Goal: Task Accomplishment & Management: Use online tool/utility

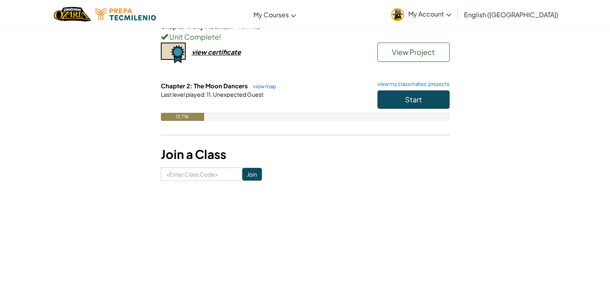
scroll to position [113, 0]
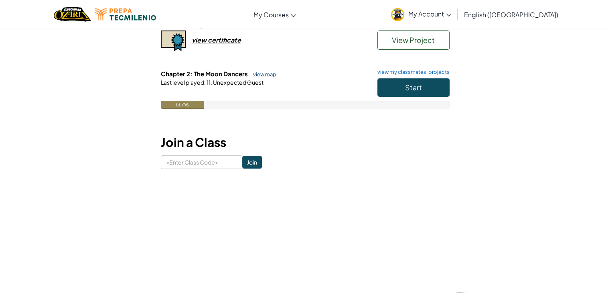
click at [262, 75] on link "view map" at bounding box center [262, 74] width 27 height 6
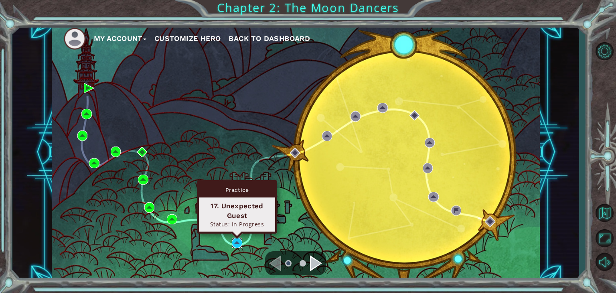
click at [237, 241] on img at bounding box center [237, 242] width 10 height 10
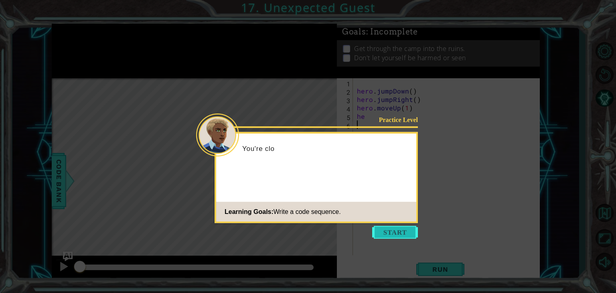
click at [388, 236] on button "Start" at bounding box center [395, 232] width 46 height 13
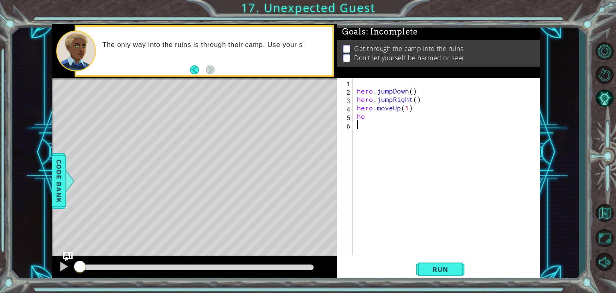
click at [373, 128] on div "hero . jumpDown ( ) hero . jumpRight ( ) hero . moveUp ( 1 ) he" at bounding box center [448, 175] width 186 height 194
click at [388, 125] on div "hero . jumpDown ( ) hero . jumpRight ( ) hero . moveUp ( 1 ) he" at bounding box center [448, 175] width 186 height 194
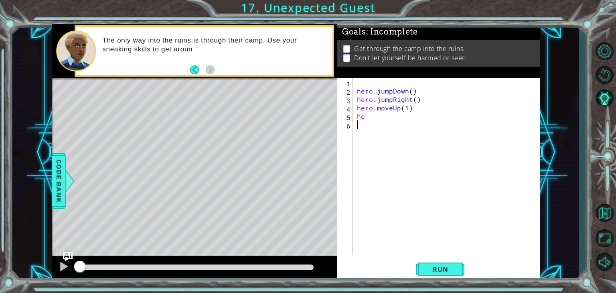
drag, startPoint x: 388, startPoint y: 125, endPoint x: 399, endPoint y: 117, distance: 13.5
click at [389, 125] on div "hero . jumpDown ( ) hero . jumpRight ( ) hero . moveUp ( 1 ) he" at bounding box center [448, 175] width 186 height 194
click at [399, 117] on div "hero . jumpDown ( ) hero . jumpRight ( ) hero . moveUp ( 1 ) he" at bounding box center [448, 175] width 186 height 194
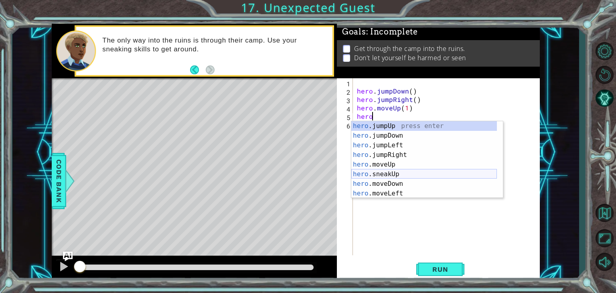
click at [425, 172] on div "hero .jumpUp press enter hero .jumpDown press enter hero .jumpLeft press enter …" at bounding box center [424, 169] width 146 height 96
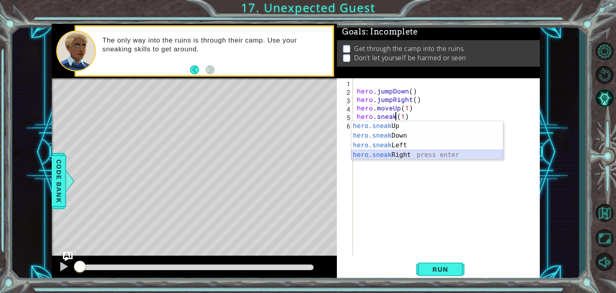
click at [411, 152] on div "hero.sneak Up press enter hero.sneak Down press enter hero.sneak Left press ent…" at bounding box center [427, 150] width 152 height 58
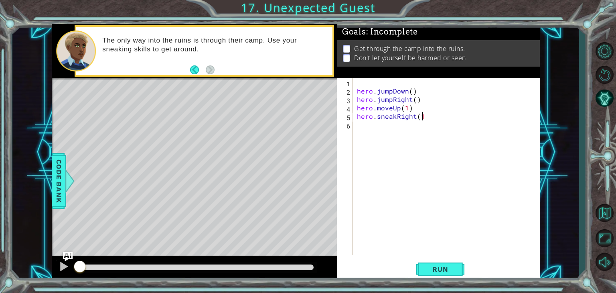
type textarea "hero.sneakRight(1)"
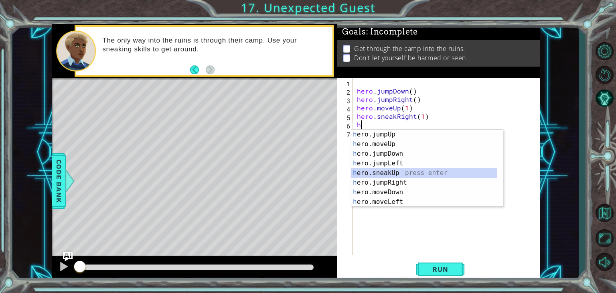
click at [423, 172] on div "h ero.jumpUp press enter h ero.moveUp press enter h ero.jumpDown press enter h …" at bounding box center [424, 177] width 146 height 96
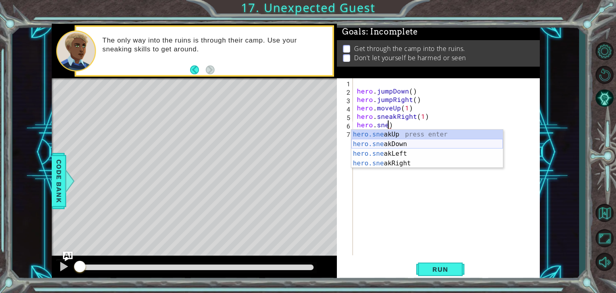
click at [390, 140] on div "hero.sne akUp press enter hero.sne akDown press enter hero.sne akLeft press ent…" at bounding box center [427, 158] width 152 height 58
type textarea "hero.sneakDown(1)"
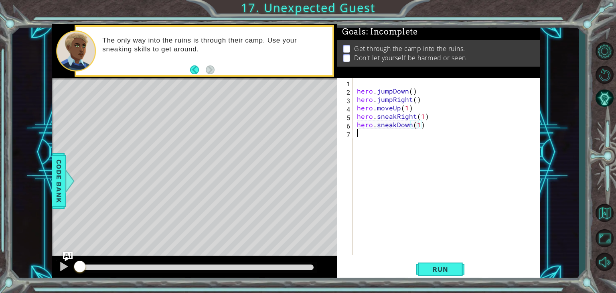
click at [384, 143] on div "hero . jumpDown ( ) hero . jumpRight ( ) hero . moveUp ( 1 ) hero . sneakRight …" at bounding box center [448, 175] width 186 height 194
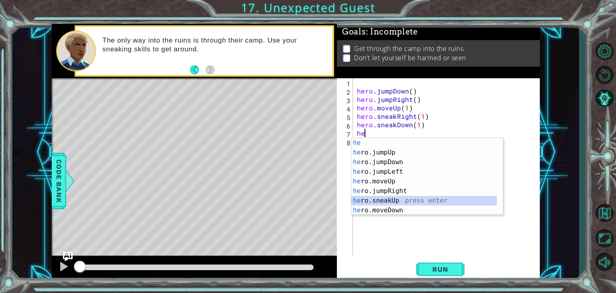
click at [391, 198] on div "he press enter he ro.jumpUp press enter he ro.jumpDown press enter he ro.jumpLe…" at bounding box center [424, 186] width 146 height 96
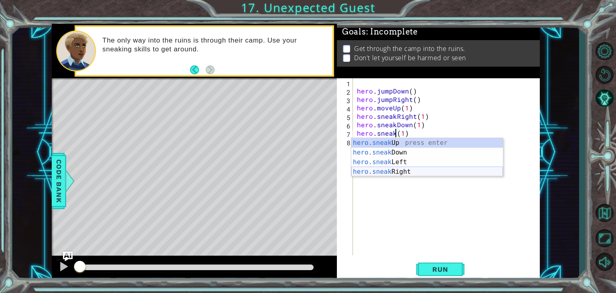
click at [417, 172] on div "hero.sneak Up press enter hero.sneak Down press enter hero.sneak Left press ent…" at bounding box center [427, 167] width 152 height 58
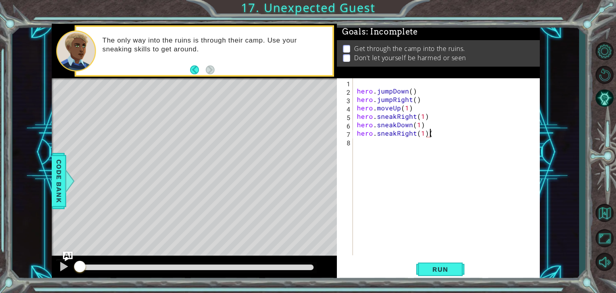
type textarea "hero.sneakRight(1)"
type textarea "hero.sneakRight(2)"
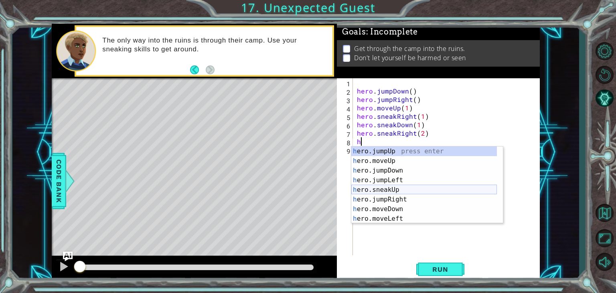
click at [404, 186] on div "h ero.jumpUp press enter h ero.moveUp press enter h ero.jumpDown press enter h …" at bounding box center [424, 194] width 146 height 96
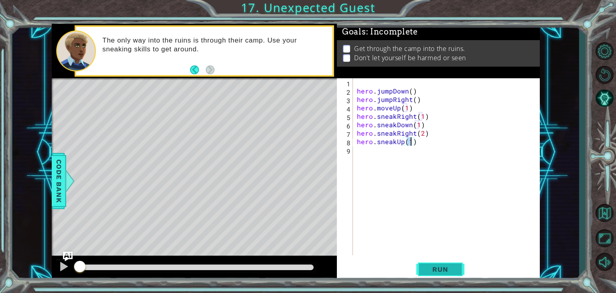
type textarea "hero.sneakUp(1)"
click at [437, 263] on button "Run" at bounding box center [440, 269] width 48 height 20
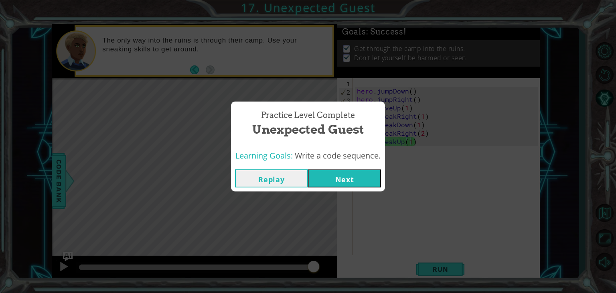
click at [366, 179] on button "Next" at bounding box center [344, 178] width 73 height 18
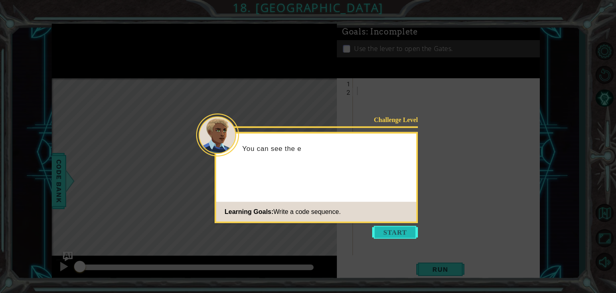
click at [393, 228] on button "Start" at bounding box center [395, 232] width 46 height 13
click at [393, 230] on div at bounding box center [448, 175] width 186 height 194
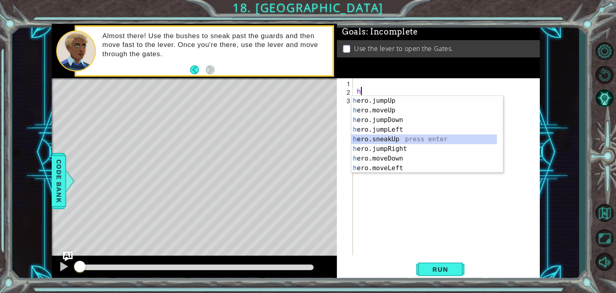
click at [398, 135] on div "h ero.jumpUp press enter h ero.moveUp press enter h ero.jumpDown press enter h …" at bounding box center [424, 144] width 146 height 96
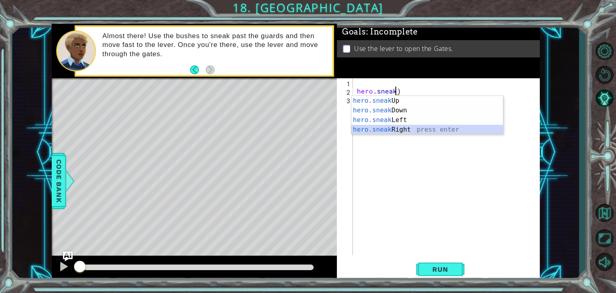
click at [395, 125] on div "hero.sneak Up press enter hero.sneak Down press enter hero.sneak Left press ent…" at bounding box center [427, 125] width 152 height 58
type textarea "hero.sneakRight(1)"
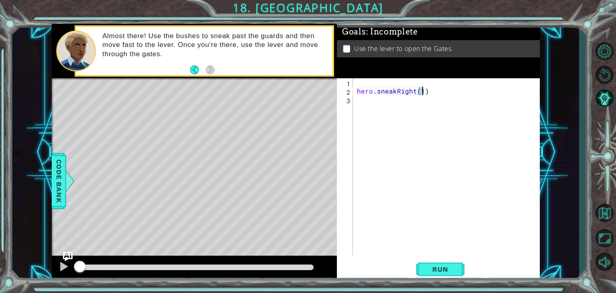
click at [407, 94] on div "hero . sneakRight ( 1 )" at bounding box center [448, 175] width 186 height 194
click at [384, 113] on div "hero . sneakRight ( 1 )" at bounding box center [448, 175] width 186 height 194
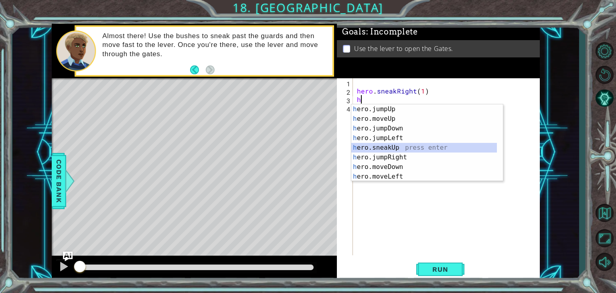
click at [391, 147] on div "h ero.jumpUp press enter h ero.moveUp press enter h ero.jumpDown press enter h …" at bounding box center [424, 152] width 146 height 96
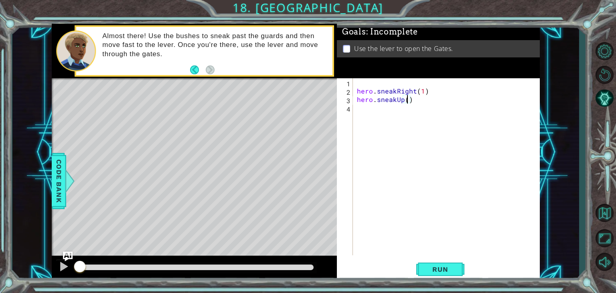
type textarea "hero.sneakUp(2)"
click at [361, 109] on div "hero . sneakRight ( 1 ) hero . sneakUp ( 2 )" at bounding box center [448, 175] width 186 height 194
drag, startPoint x: 357, startPoint y: 91, endPoint x: 441, endPoint y: 95, distance: 83.5
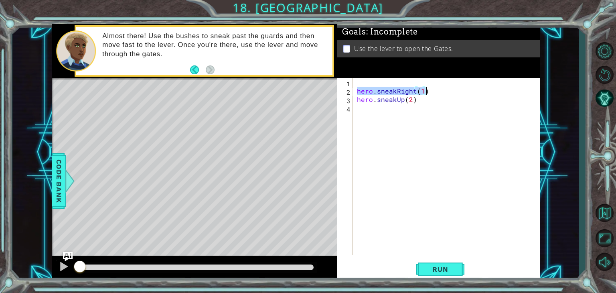
click at [441, 95] on div "hero . sneakRight ( 1 ) hero . sneakUp ( 2 )" at bounding box center [448, 175] width 186 height 194
type textarea "hero.sneakRight(1)"
click at [443, 110] on div "hero . sneakRight ( 1 ) hero . sneakUp ( 2 )" at bounding box center [448, 175] width 186 height 194
paste textarea "hero.sneakRight(1)"
type textarea "hero.sneakRight(1)"
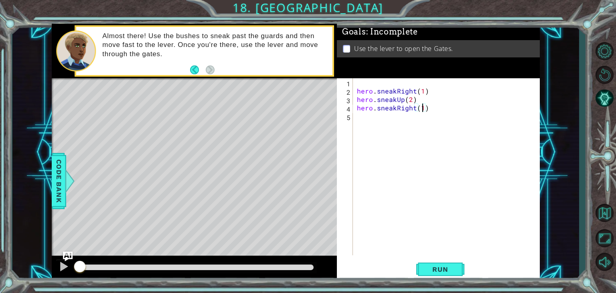
click at [423, 107] on div "hero . sneakRight ( 1 ) hero . sneakUp ( 2 ) hero . sneakRight ( 1 )" at bounding box center [448, 175] width 186 height 194
click at [363, 124] on div "hero . sneakRight ( 1 ) hero . sneakUp ( 2 ) hero . sneakRight ( 1 )" at bounding box center [448, 175] width 186 height 194
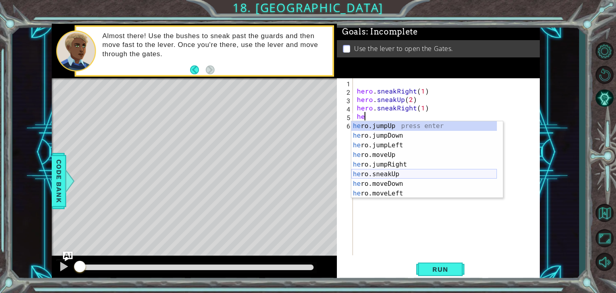
click at [404, 178] on div "he ro.jumpUp press enter he ro.jumpDown press enter he ro.jumpLeft press enter …" at bounding box center [424, 169] width 146 height 96
type textarea "hero.sneakUp(1)"
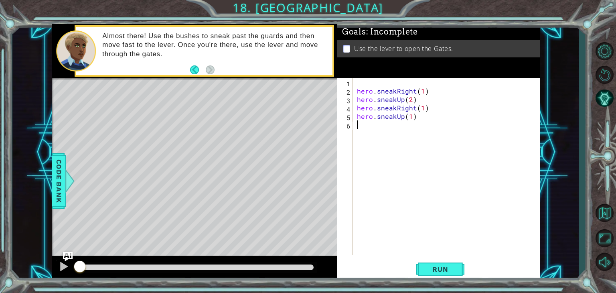
click at [404, 129] on div "hero . sneakRight ( 1 ) hero . sneakUp ( 2 ) hero . sneakRight ( 1 ) hero . sne…" at bounding box center [448, 175] width 186 height 194
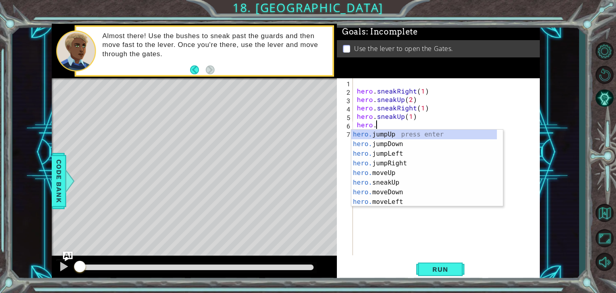
type textarea "hero.m"
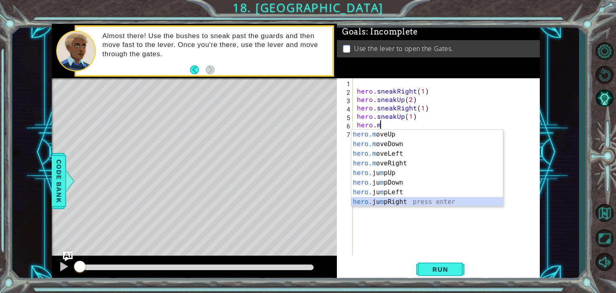
click at [403, 199] on div "hero.m oveUp press enter hero.m oveDown press enter hero.m oveLeft press enter …" at bounding box center [427, 177] width 152 height 96
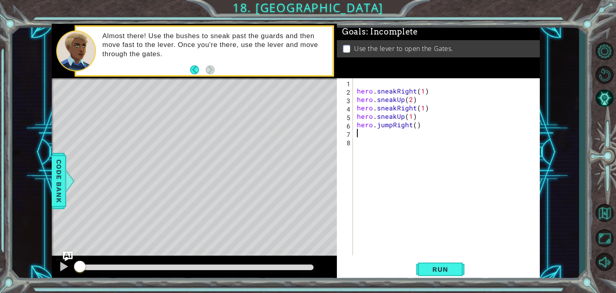
scroll to position [0, 0]
click at [415, 157] on div "hero . sneakRight ( 1 ) hero . sneakUp ( 2 ) hero . sneakRight ( 1 ) hero . sne…" at bounding box center [448, 175] width 186 height 194
click at [411, 151] on div "hero . sneakRight ( 1 ) hero . sneakUp ( 2 ) hero . sneakRight ( 1 ) hero . sne…" at bounding box center [448, 175] width 186 height 194
click at [411, 143] on div "hero . sneakRight ( 1 ) hero . sneakUp ( 2 ) hero . sneakRight ( 1 ) hero . sne…" at bounding box center [448, 175] width 186 height 194
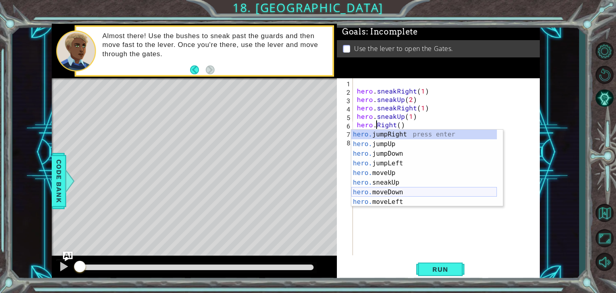
scroll to position [0, 2]
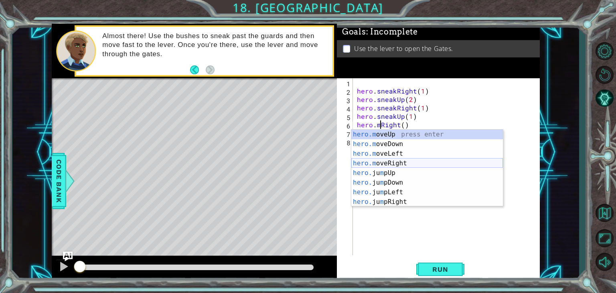
click at [423, 167] on div "hero.m oveUp press enter hero.m oveDown press enter hero.m oveLeft press enter …" at bounding box center [427, 177] width 152 height 96
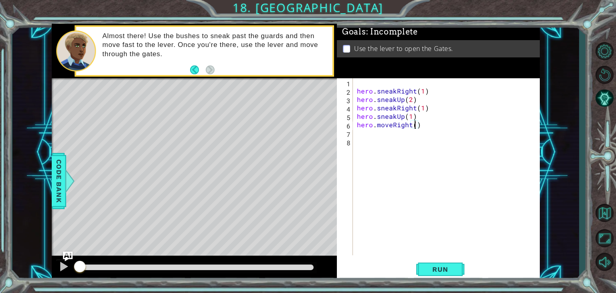
type textarea "hero.moveRight(2)"
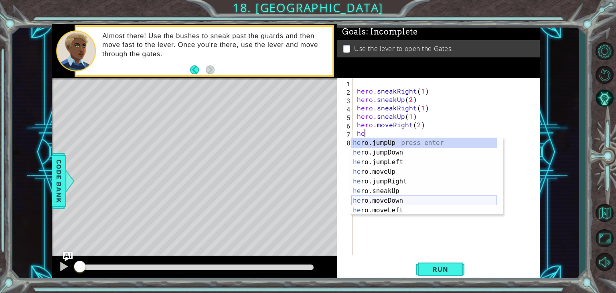
click at [397, 203] on div "he ro.jumpUp press enter he ro.jumpDown press enter he ro.jumpLeft press enter …" at bounding box center [424, 186] width 146 height 96
type textarea "hero.moveDown(1)"
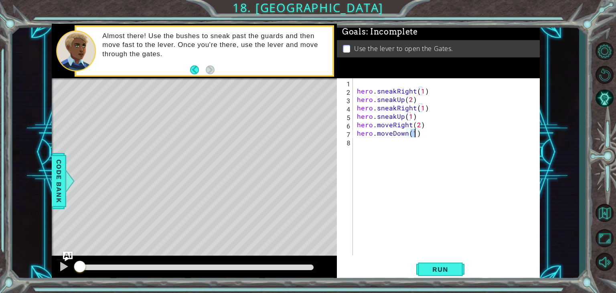
click at [483, 210] on div "hero . sneakRight ( 1 ) hero . sneakUp ( 2 ) hero . sneakRight ( 1 ) hero . sne…" at bounding box center [448, 175] width 186 height 194
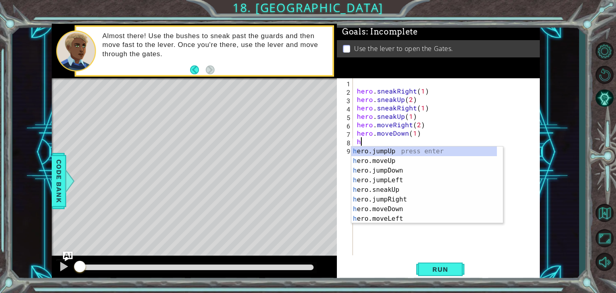
type textarea "he"
click at [384, 162] on div "he ro.jumpUp press enter he ro.jumpDown press enter he ro.jumpLeft press enter …" at bounding box center [424, 194] width 146 height 96
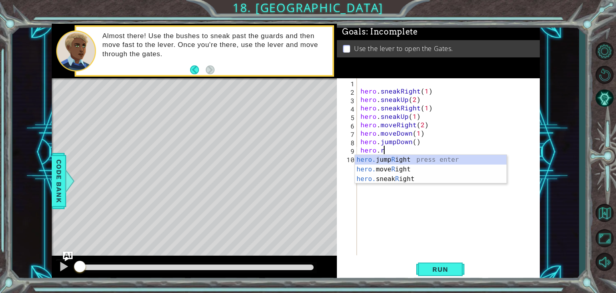
scroll to position [0, 1]
click at [390, 170] on div "hero. jump Ri ght press enter hero. move Ri ght press enter hero. sneak Ri ght …" at bounding box center [431, 179] width 152 height 48
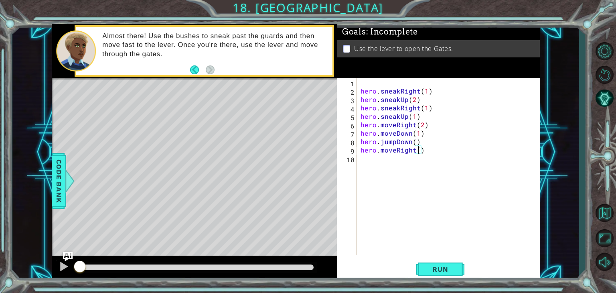
type textarea "hero.moveRight(2)"
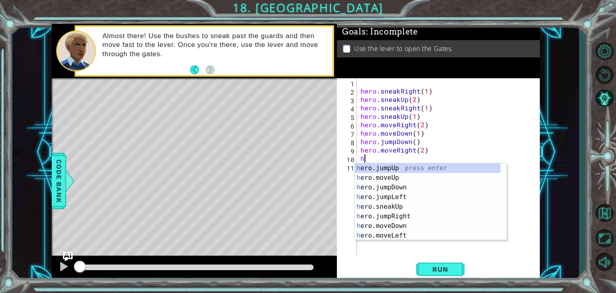
type textarea "he"
click at [376, 169] on div "he ro.jumpUp press enter he ro.jumpDown press enter he ro.jumpLeft press enter …" at bounding box center [428, 211] width 146 height 96
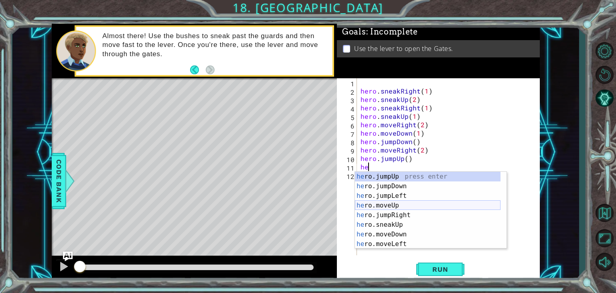
click at [377, 207] on div "he ro.jumpUp press enter he ro.jumpDown press enter he ro.jumpLeft press enter …" at bounding box center [428, 220] width 146 height 96
type textarea "hero.moveUp(1)"
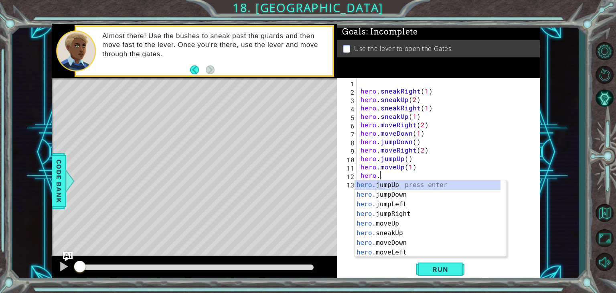
scroll to position [0, 1]
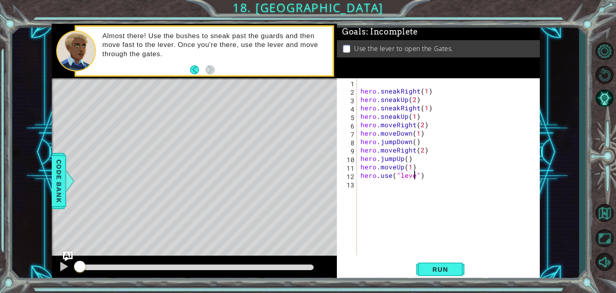
type textarea "hero.use("lever")"
click at [420, 231] on div "hero . sneakRight ( 1 ) hero . sneakUp ( 2 ) hero . sneakRight ( 1 ) hero . sne…" at bounding box center [450, 175] width 183 height 194
click at [445, 268] on span "Run" at bounding box center [440, 269] width 32 height 8
